Goal: Use online tool/utility

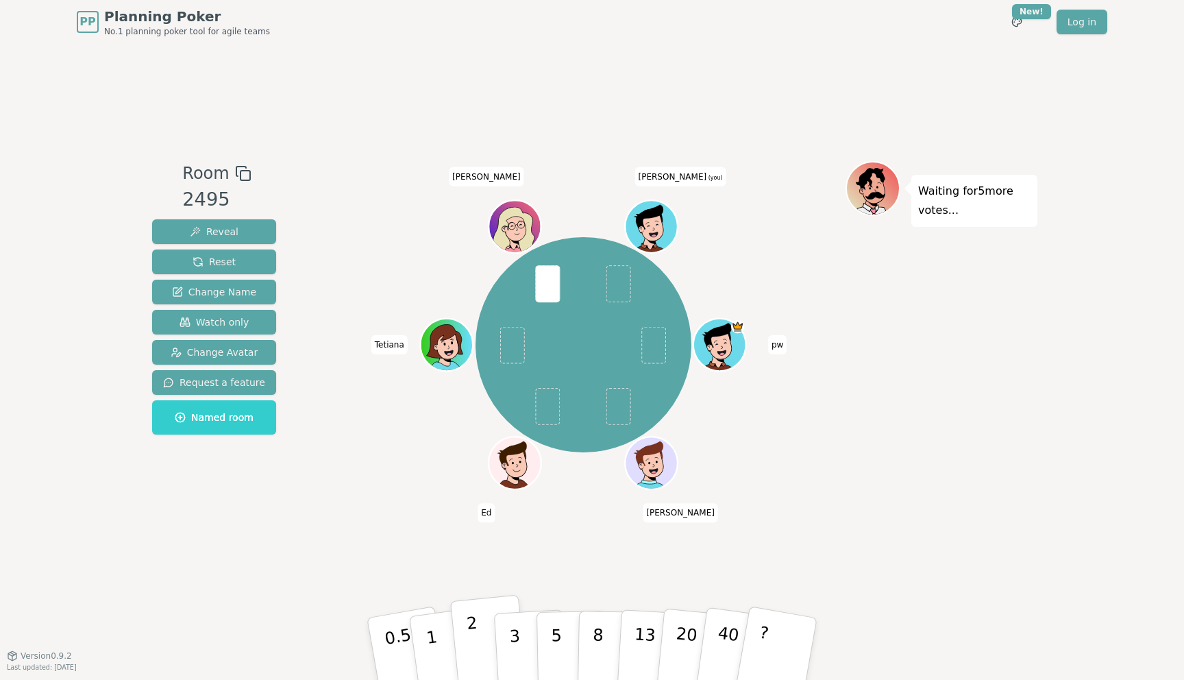
click at [467, 638] on button "2" at bounding box center [489, 649] width 78 height 109
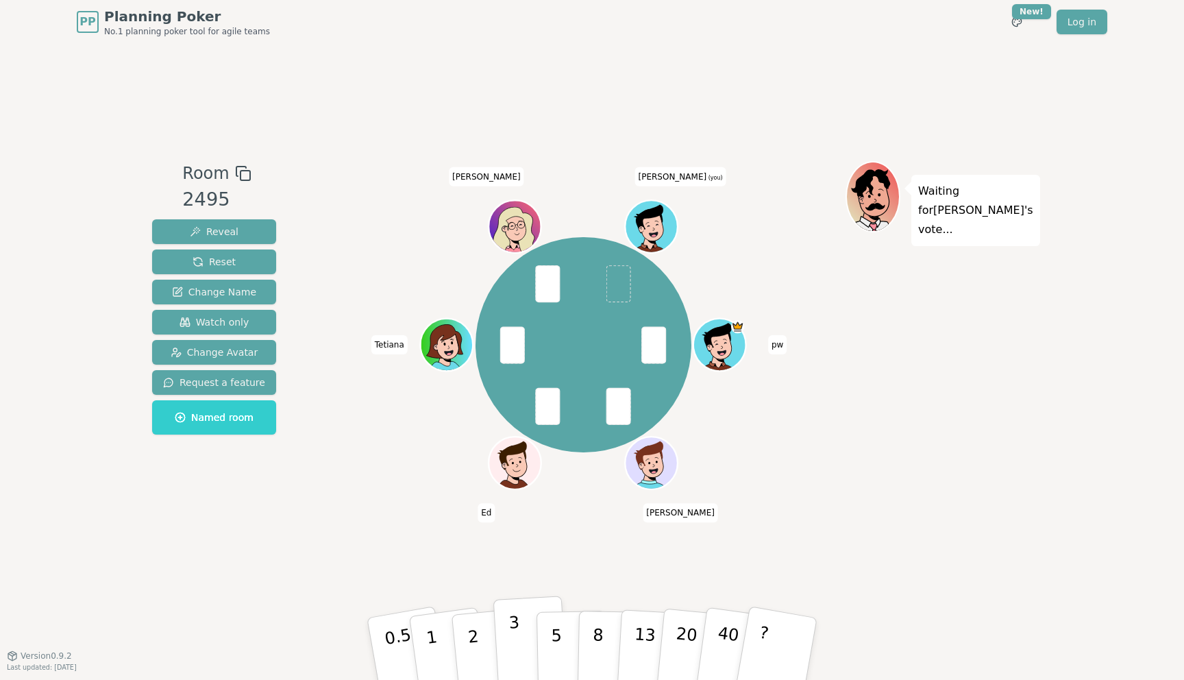
click at [512, 634] on p "3" at bounding box center [515, 649] width 15 height 75
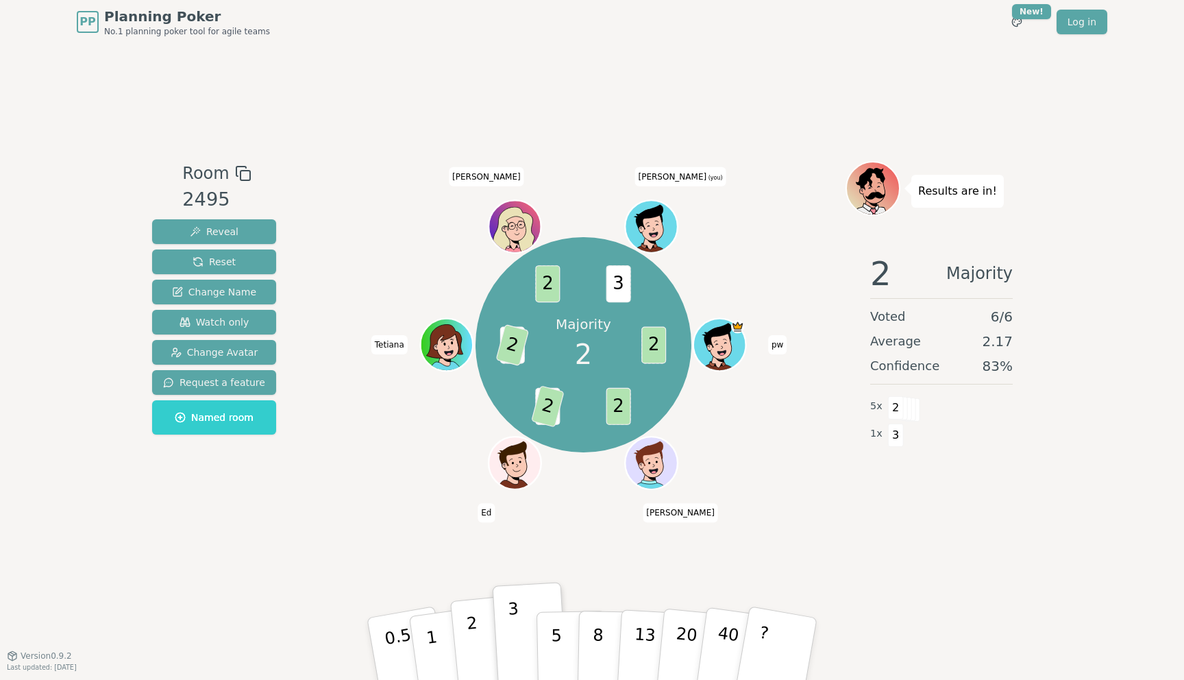
click at [488, 638] on button "2" at bounding box center [489, 649] width 78 height 109
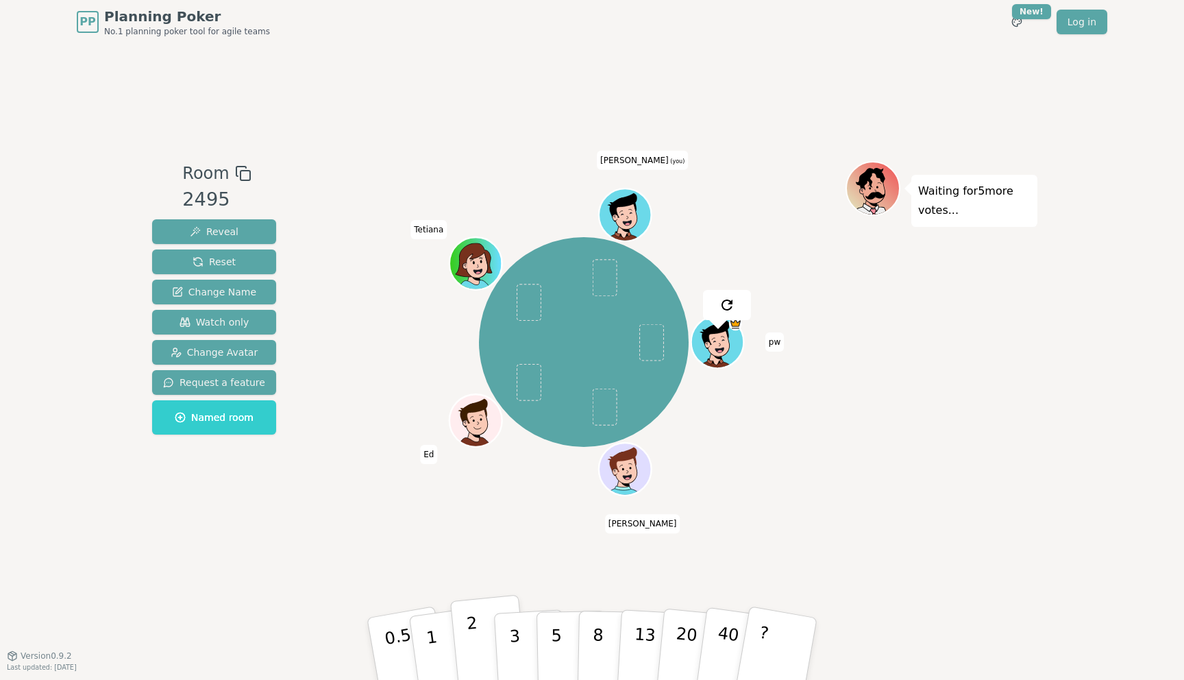
click at [482, 640] on button "2" at bounding box center [489, 649] width 78 height 109
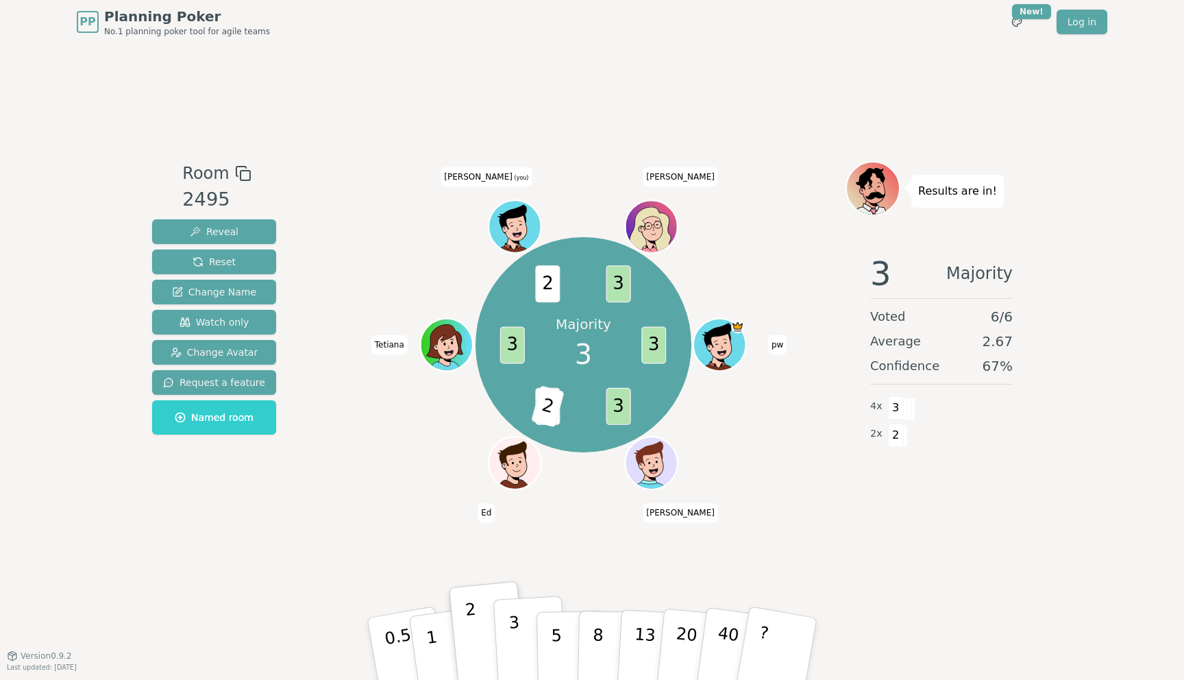
click at [506, 622] on button "3" at bounding box center [530, 648] width 75 height 107
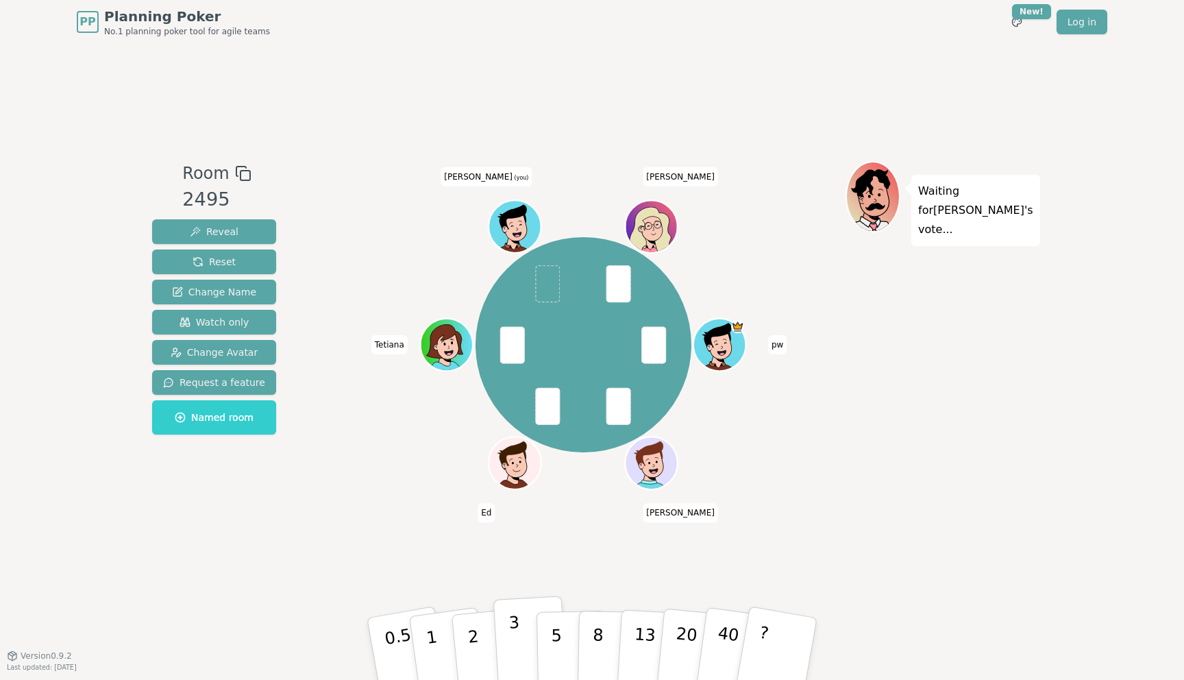
click at [522, 631] on button "3" at bounding box center [530, 648] width 75 height 107
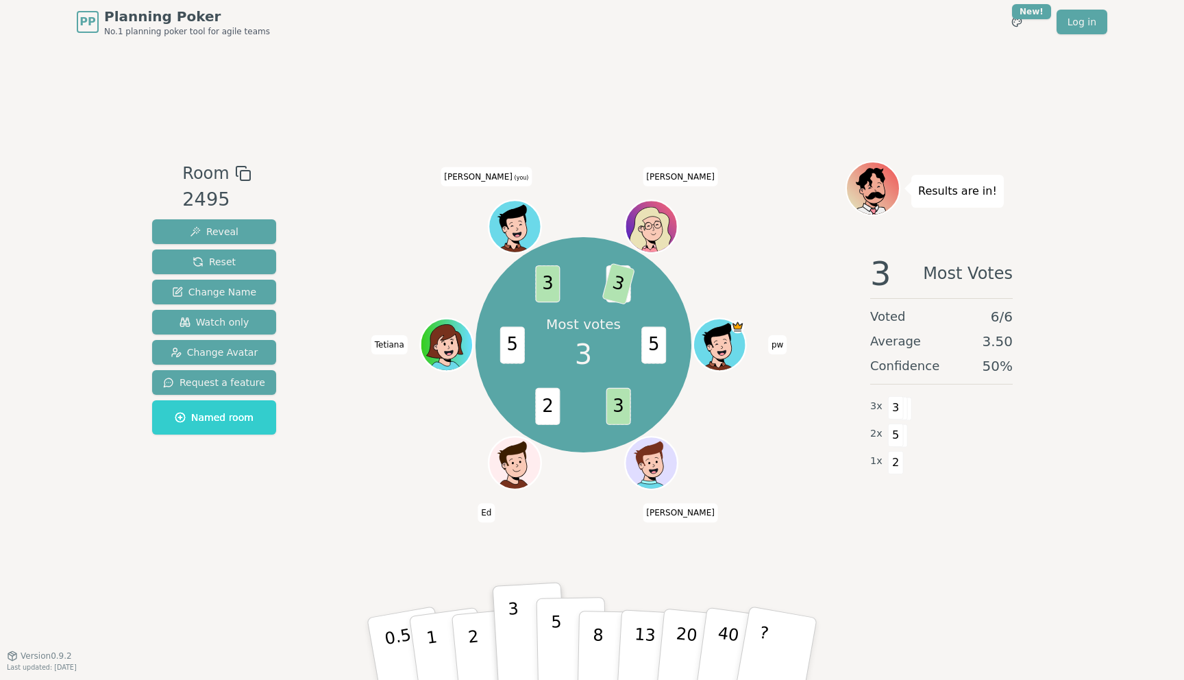
click at [572, 635] on button "5" at bounding box center [571, 649] width 71 height 104
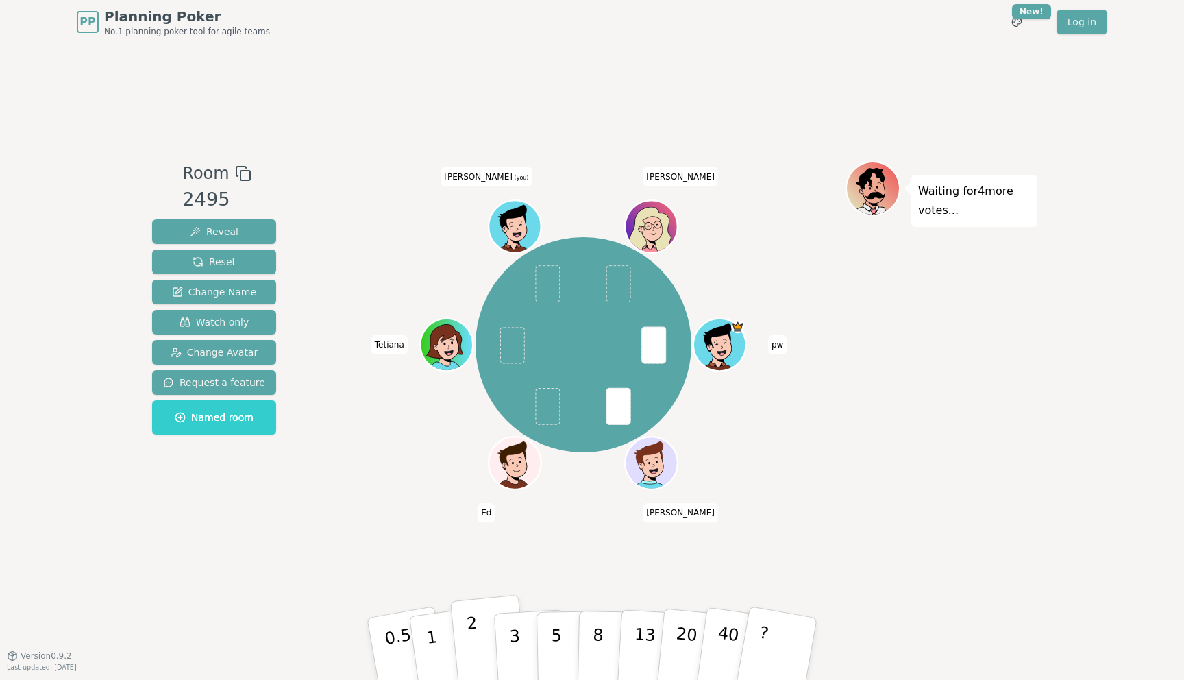
click at [468, 638] on p "2" at bounding box center [475, 650] width 18 height 75
click at [484, 644] on button "2" at bounding box center [489, 649] width 78 height 109
